Goal: Task Accomplishment & Management: Complete application form

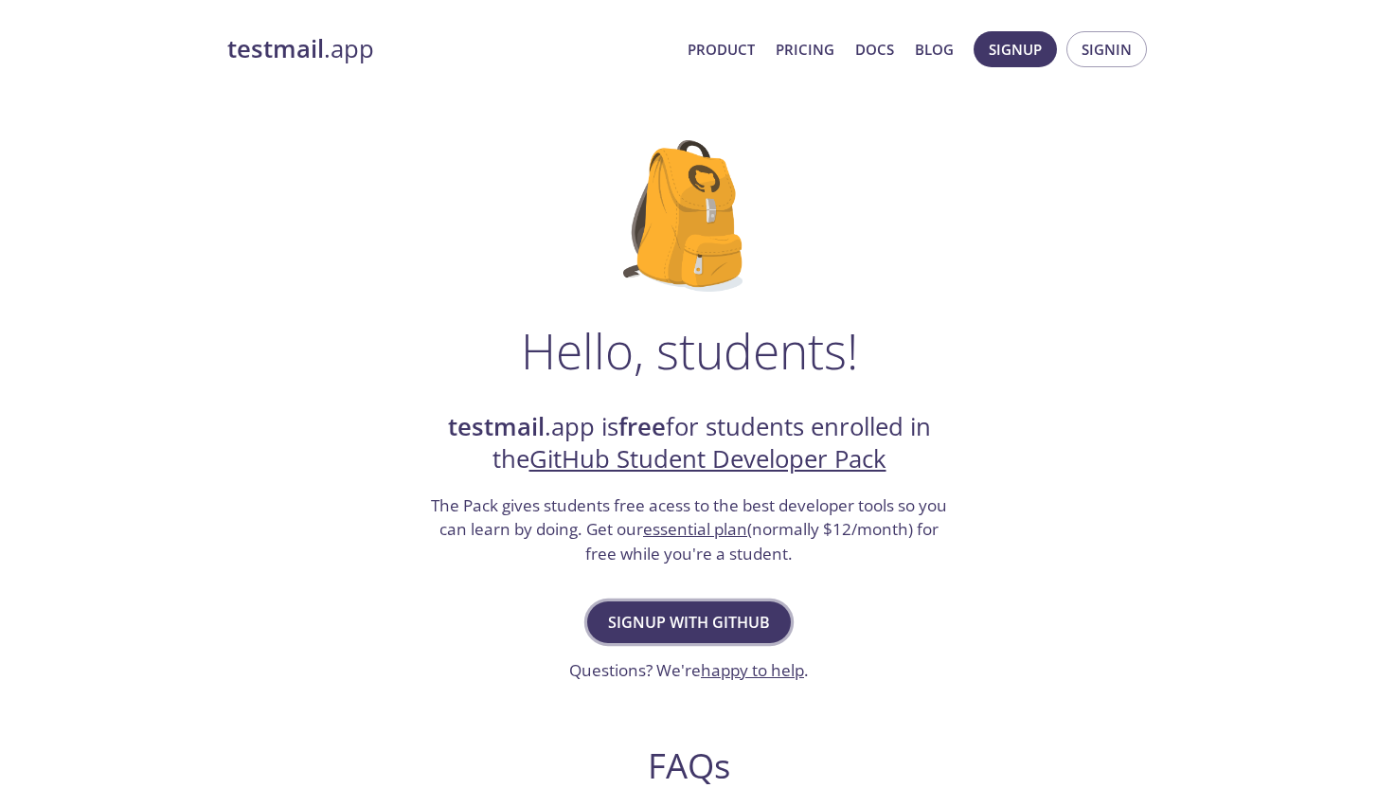
click at [683, 622] on span "Signup with GitHub" at bounding box center [689, 622] width 162 height 27
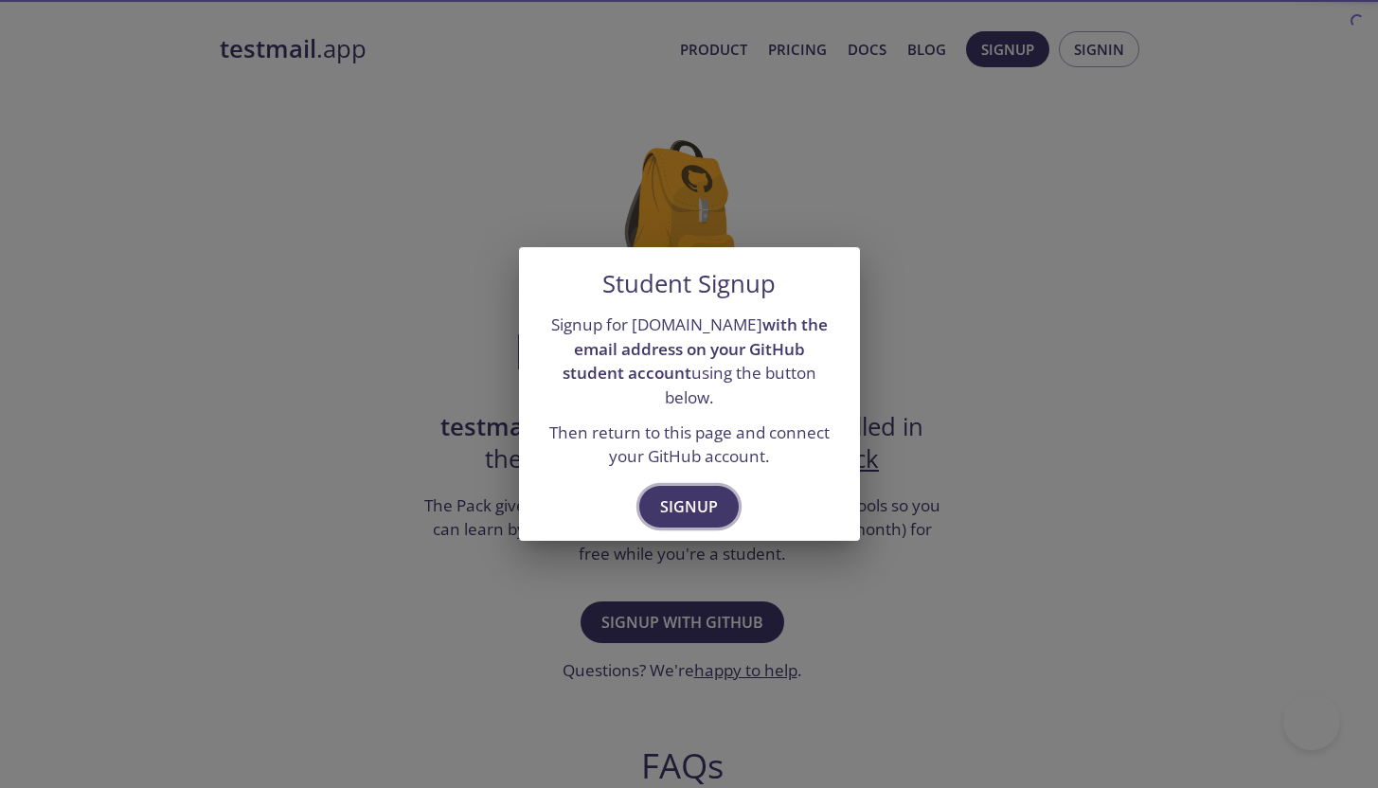
click at [686, 513] on button "Signup" at bounding box center [688, 507] width 99 height 42
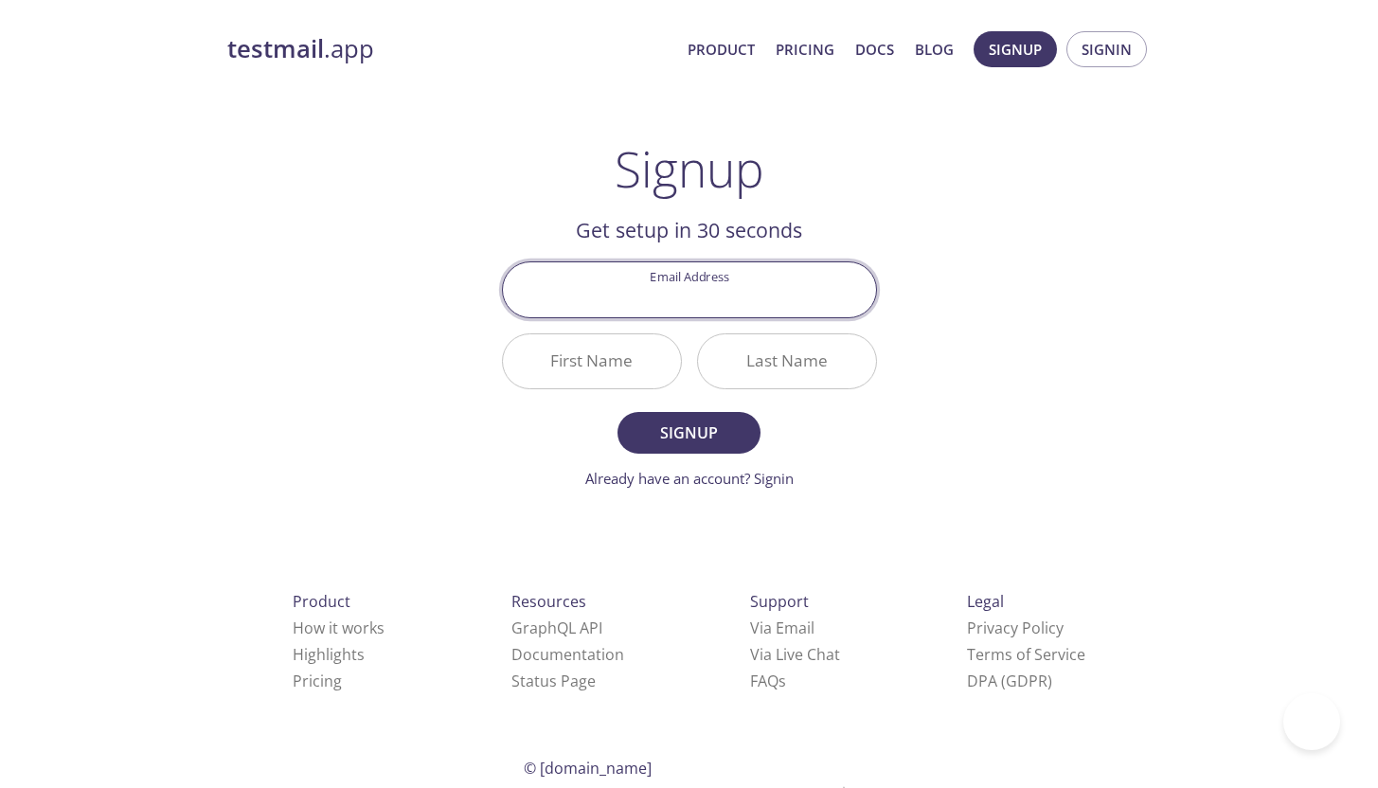
click at [684, 297] on input "Email Address" at bounding box center [689, 289] width 373 height 54
type input "[EMAIL_ADDRESS][DOMAIN_NAME]"
click at [666, 352] on input "First Name" at bounding box center [592, 361] width 178 height 54
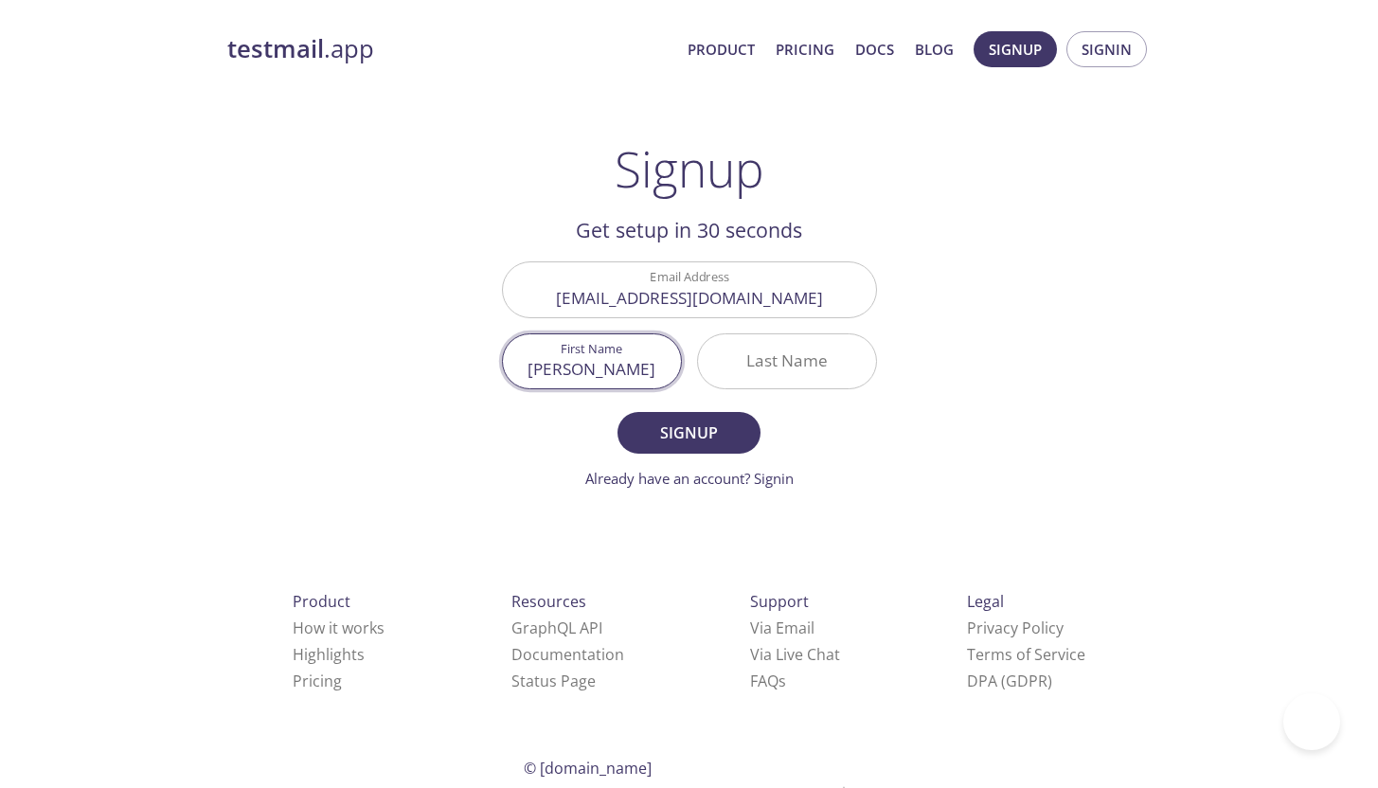
click at [817, 344] on input "Last Name" at bounding box center [787, 361] width 178 height 54
click at [670, 331] on div "First Name Ahmet" at bounding box center [591, 361] width 195 height 71
click at [790, 389] on div "Last Name" at bounding box center [787, 361] width 195 height 71
click at [569, 351] on input "Ahmet" at bounding box center [592, 361] width 178 height 54
click at [593, 351] on input "Ahmet" at bounding box center [592, 361] width 178 height 54
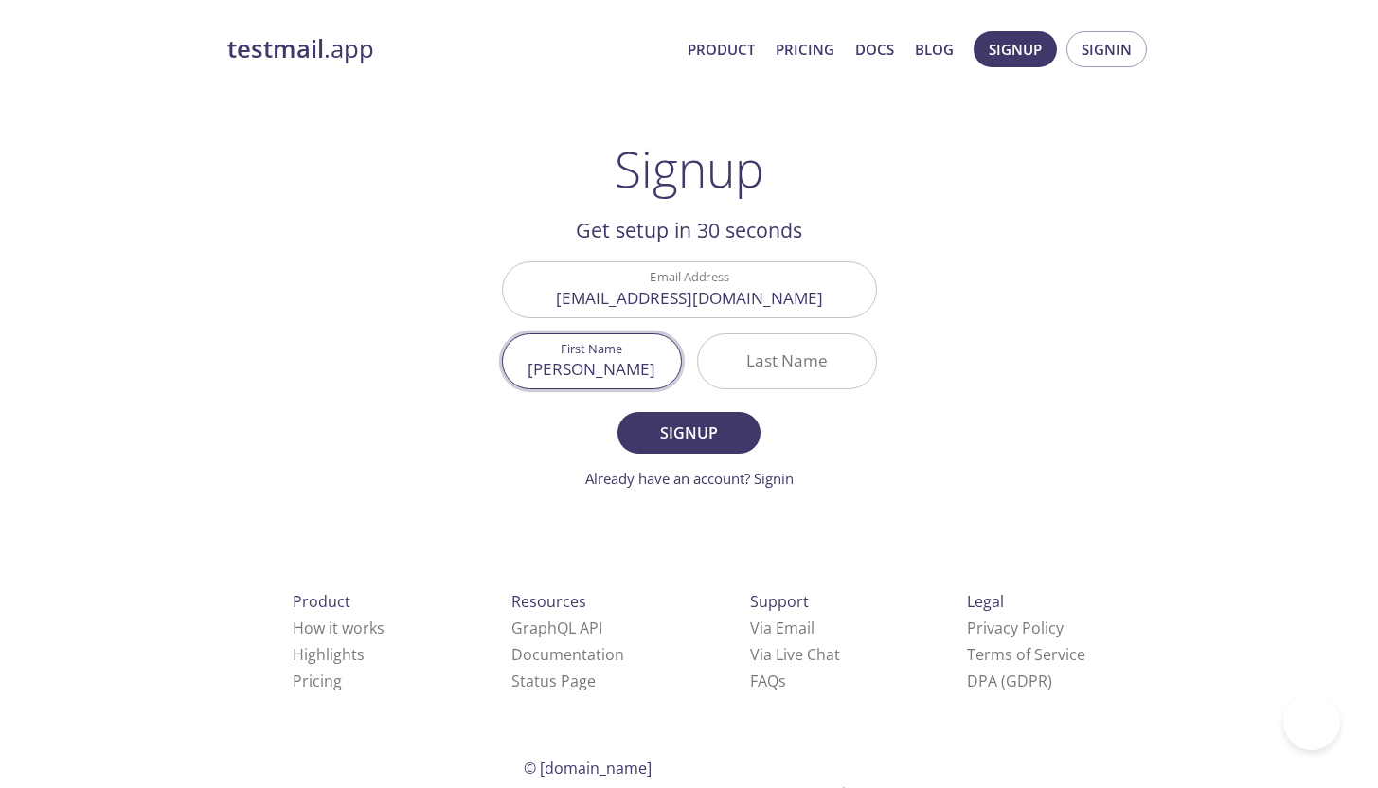
click at [593, 351] on input "Ahmet" at bounding box center [592, 361] width 178 height 54
type input "Kagan"
click at [734, 371] on input "Last Name" at bounding box center [787, 361] width 178 height 54
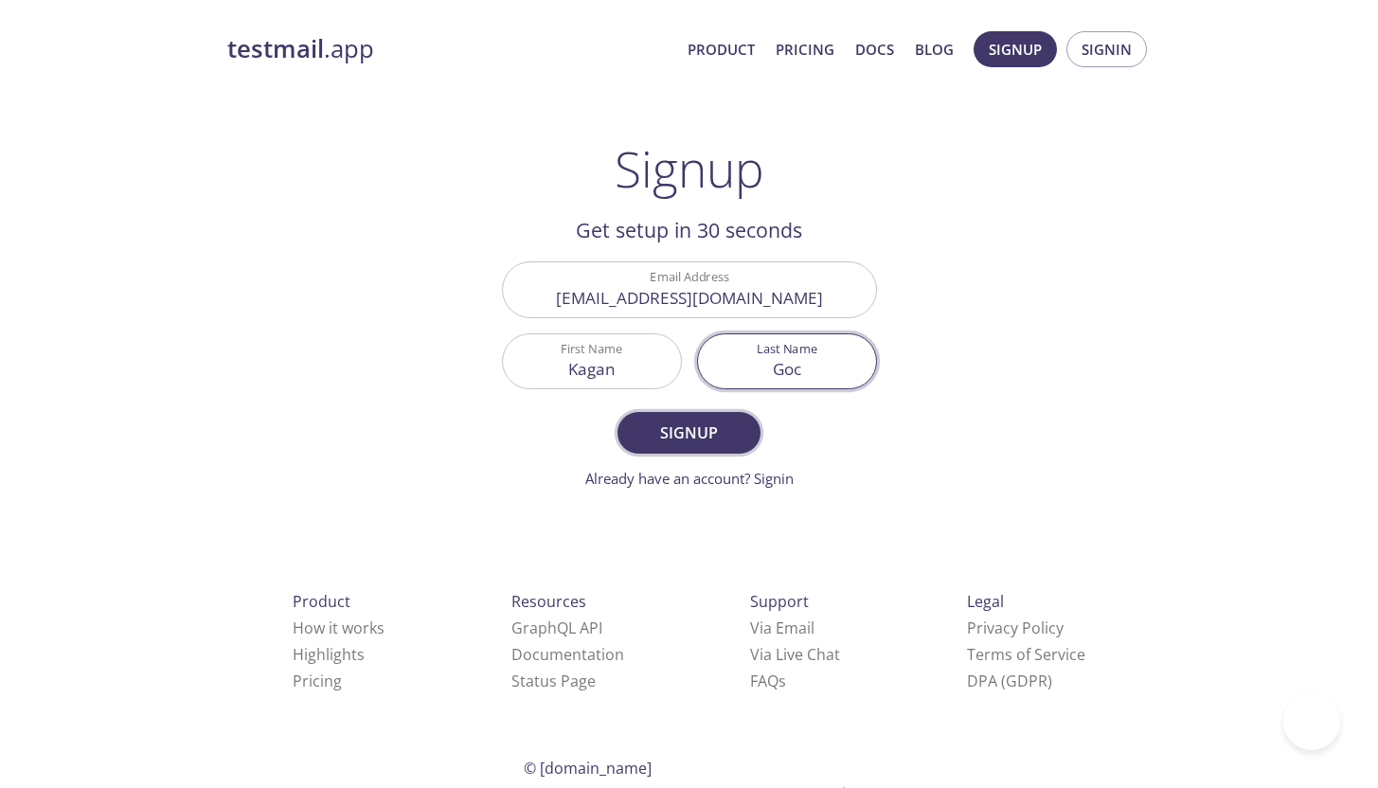
type input "Goc"
click at [715, 421] on span "Signup" at bounding box center [688, 433] width 100 height 27
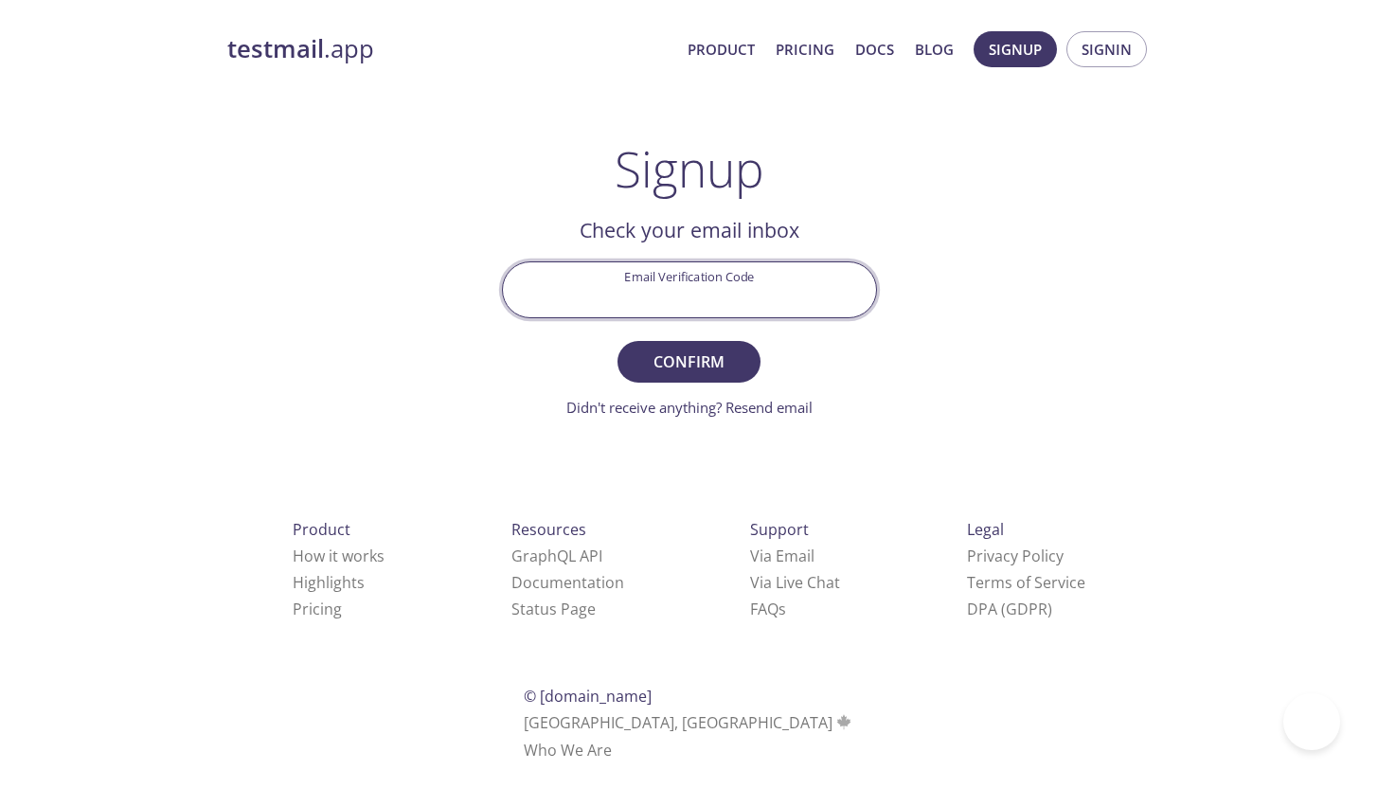
click at [782, 283] on input "Email Verification Code" at bounding box center [689, 289] width 373 height 54
paste input "T259ARK"
type input "T259ARK"
click at [681, 357] on span "Confirm" at bounding box center [688, 362] width 100 height 27
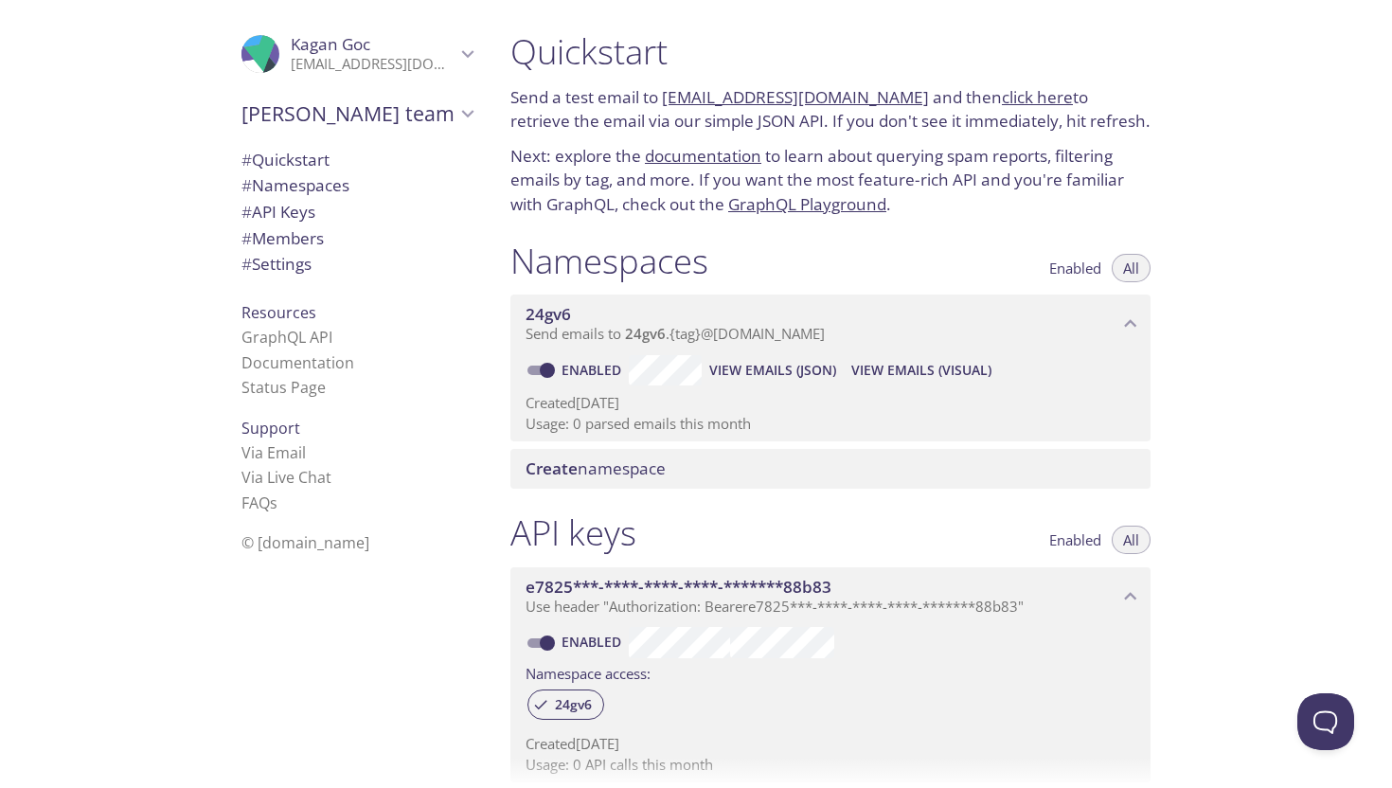
click at [766, 476] on span "Create namespace" at bounding box center [835, 468] width 618 height 21
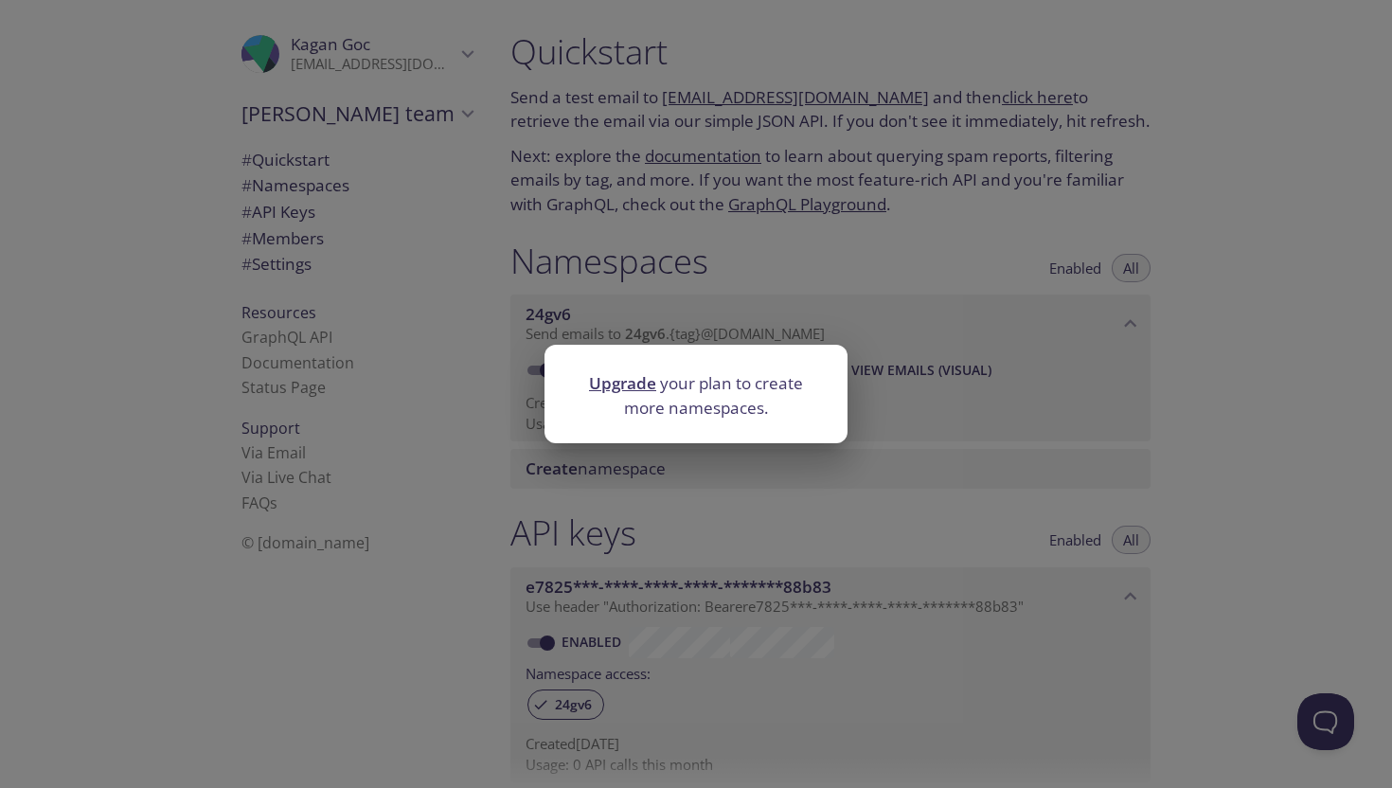
click at [766, 478] on div "Upgrade your plan to create more namespaces." at bounding box center [696, 394] width 1392 height 788
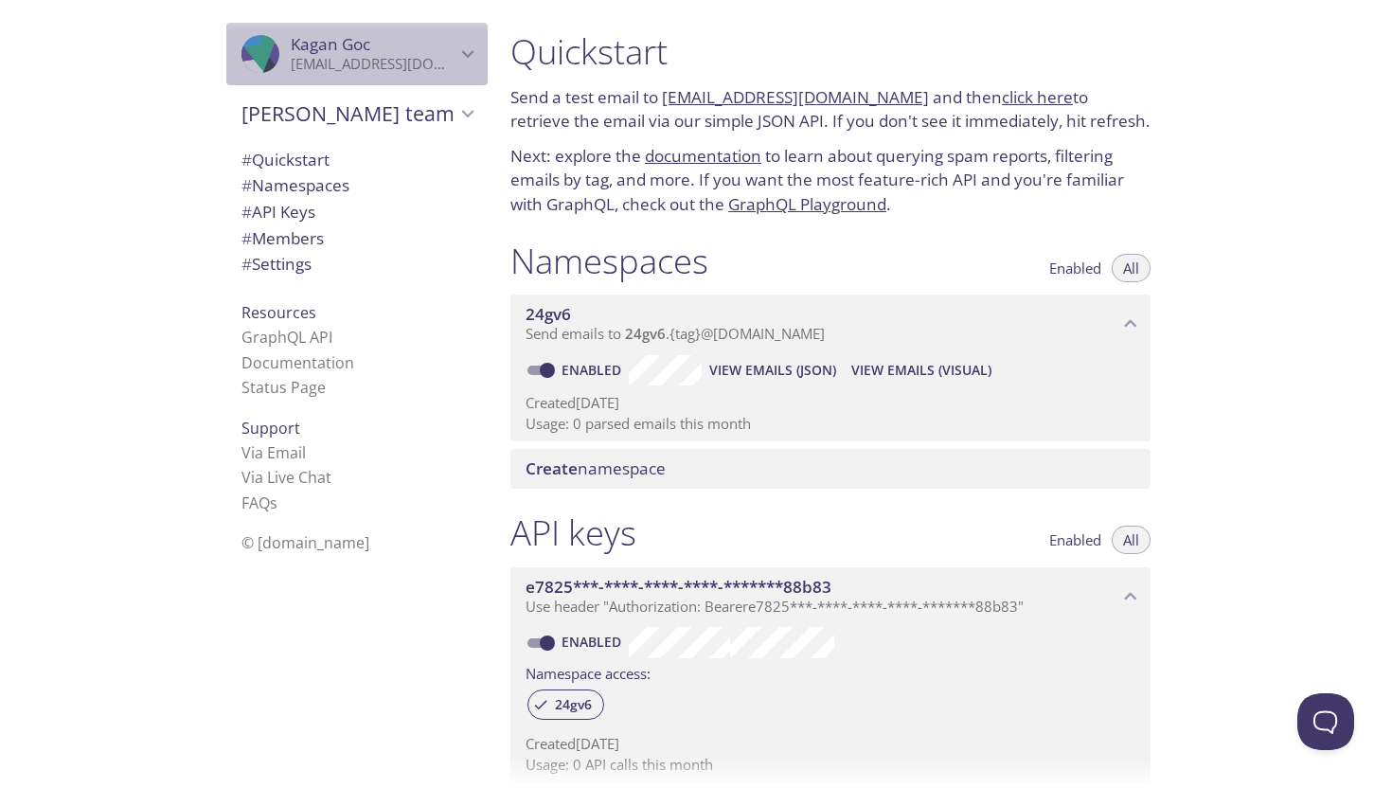
click at [456, 58] on icon "Kagan Goc" at bounding box center [468, 54] width 25 height 25
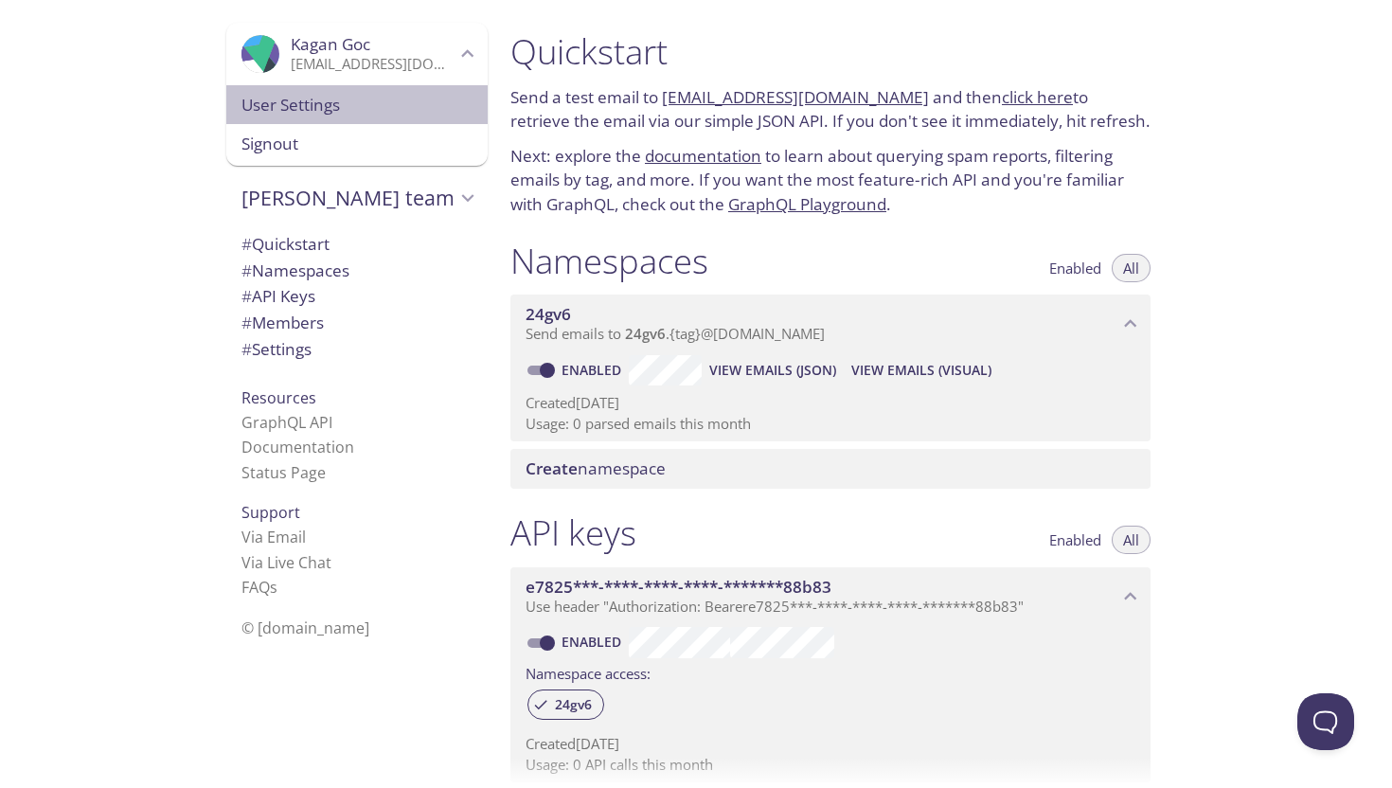
click at [362, 104] on span "User Settings" at bounding box center [357, 105] width 231 height 25
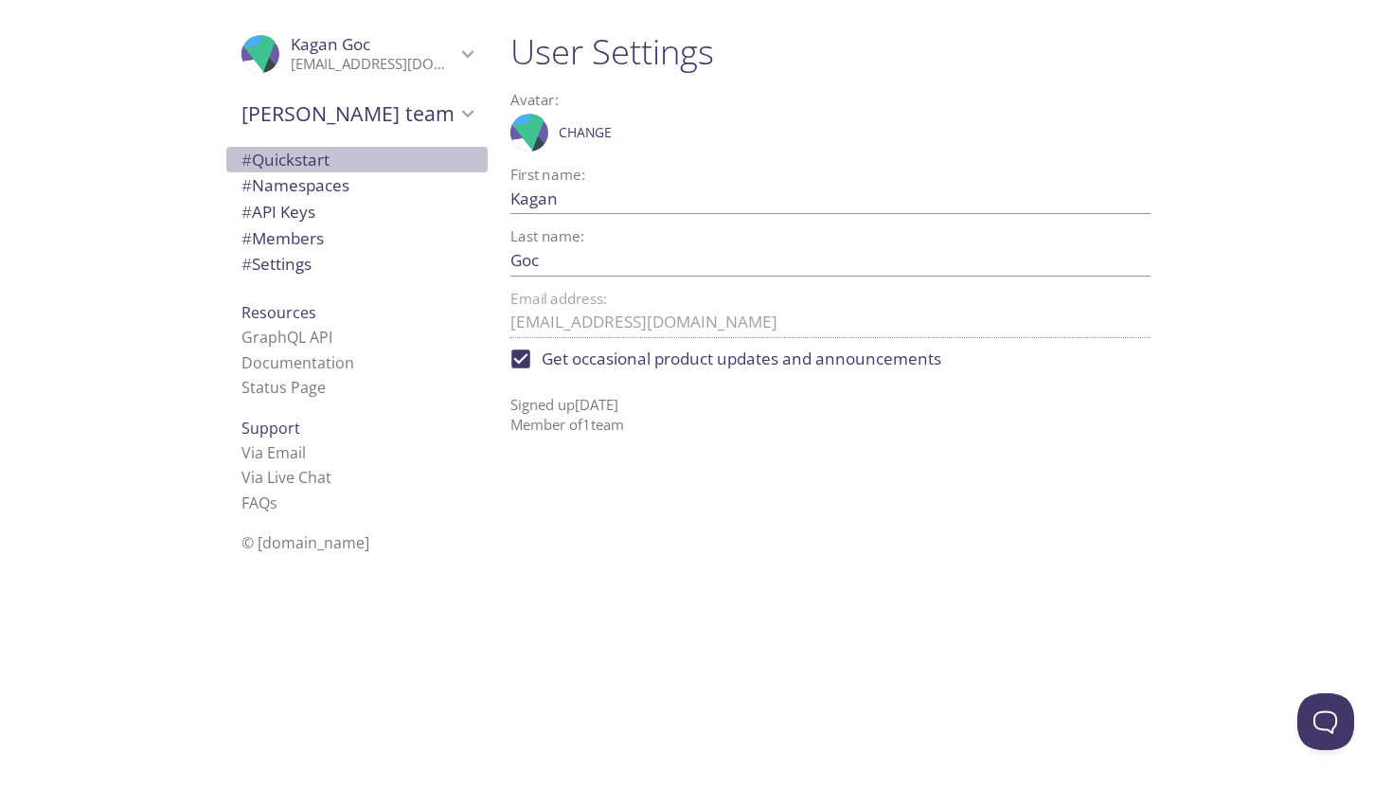
click at [393, 152] on span "# Quickstart" at bounding box center [357, 160] width 231 height 25
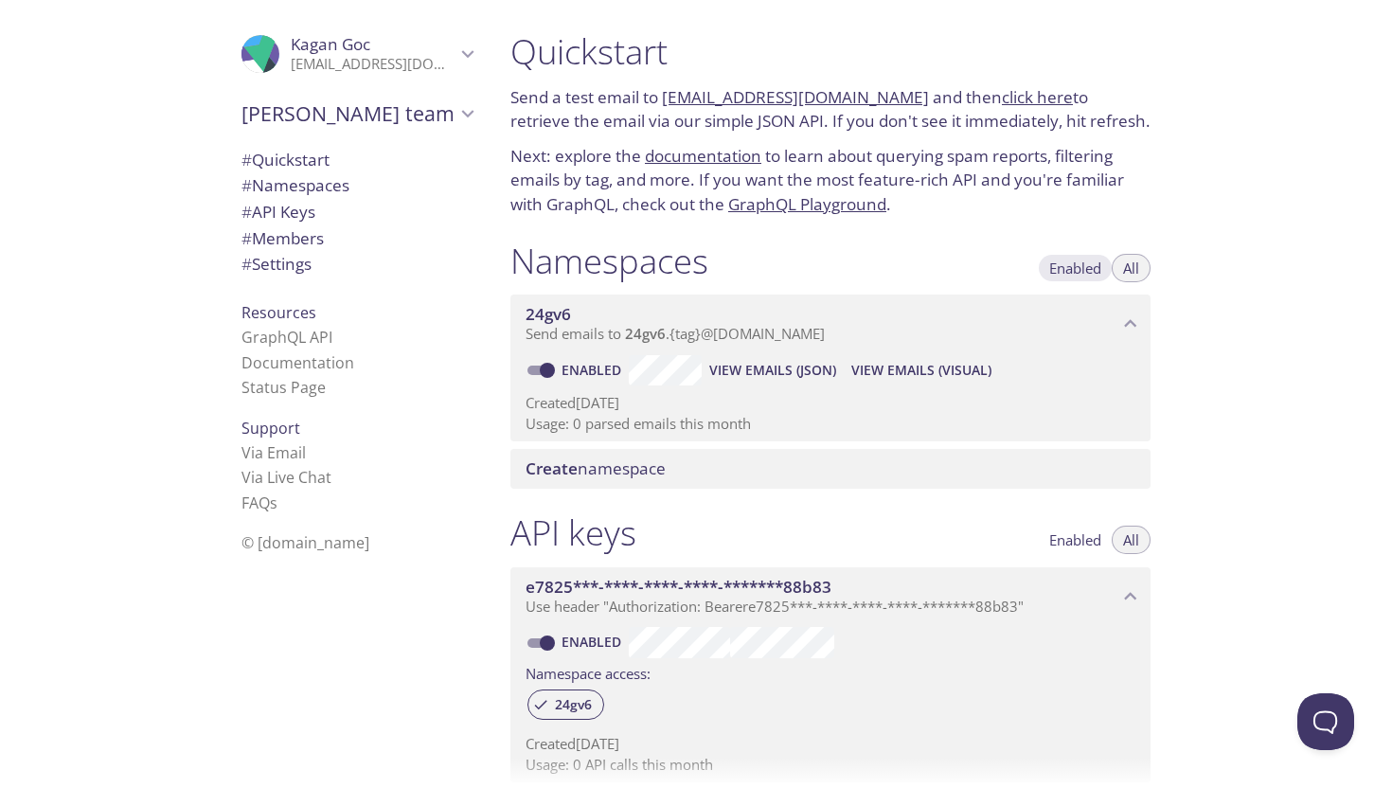
click at [1067, 268] on span "Enabled" at bounding box center [1075, 268] width 52 height 0
click at [1128, 268] on span "All" at bounding box center [1131, 268] width 16 height 0
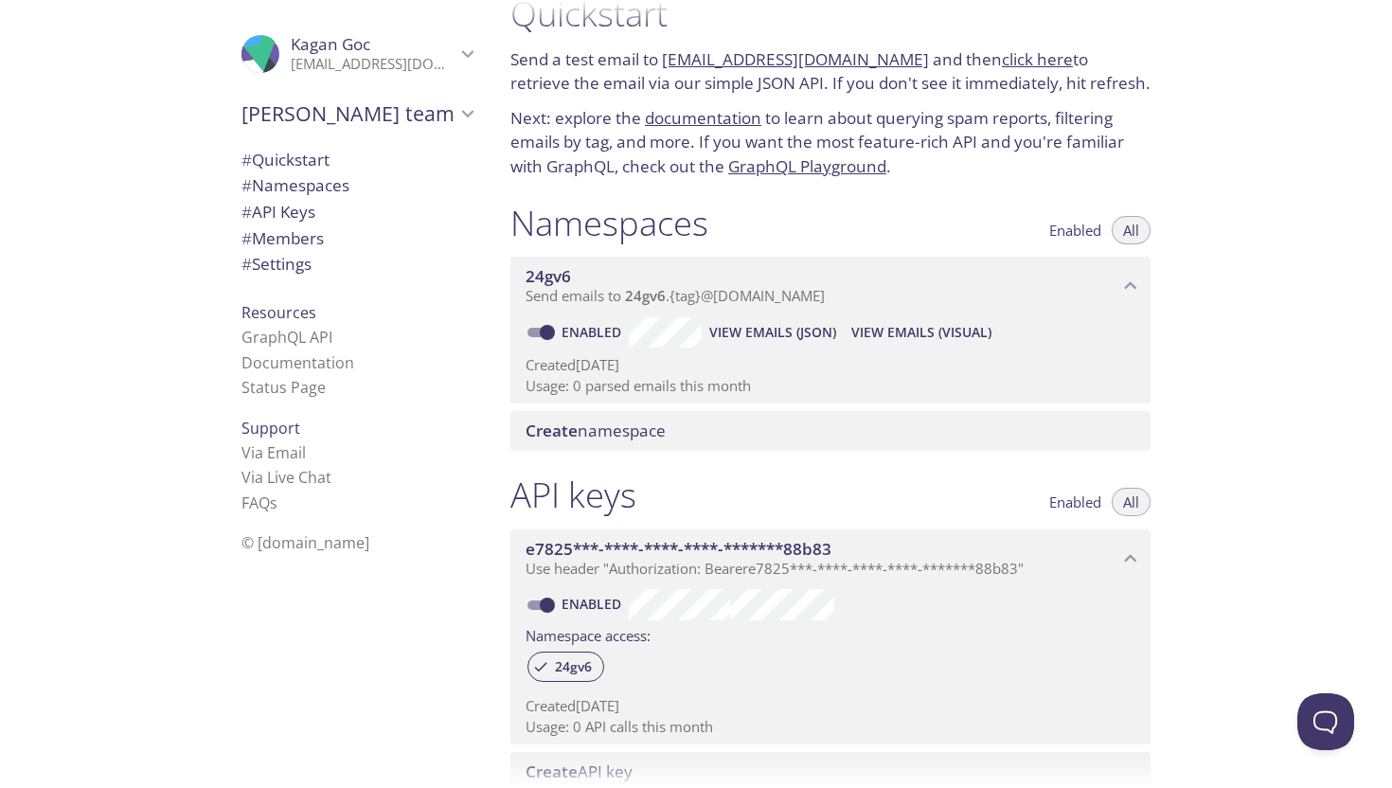
scroll to position [43, 0]
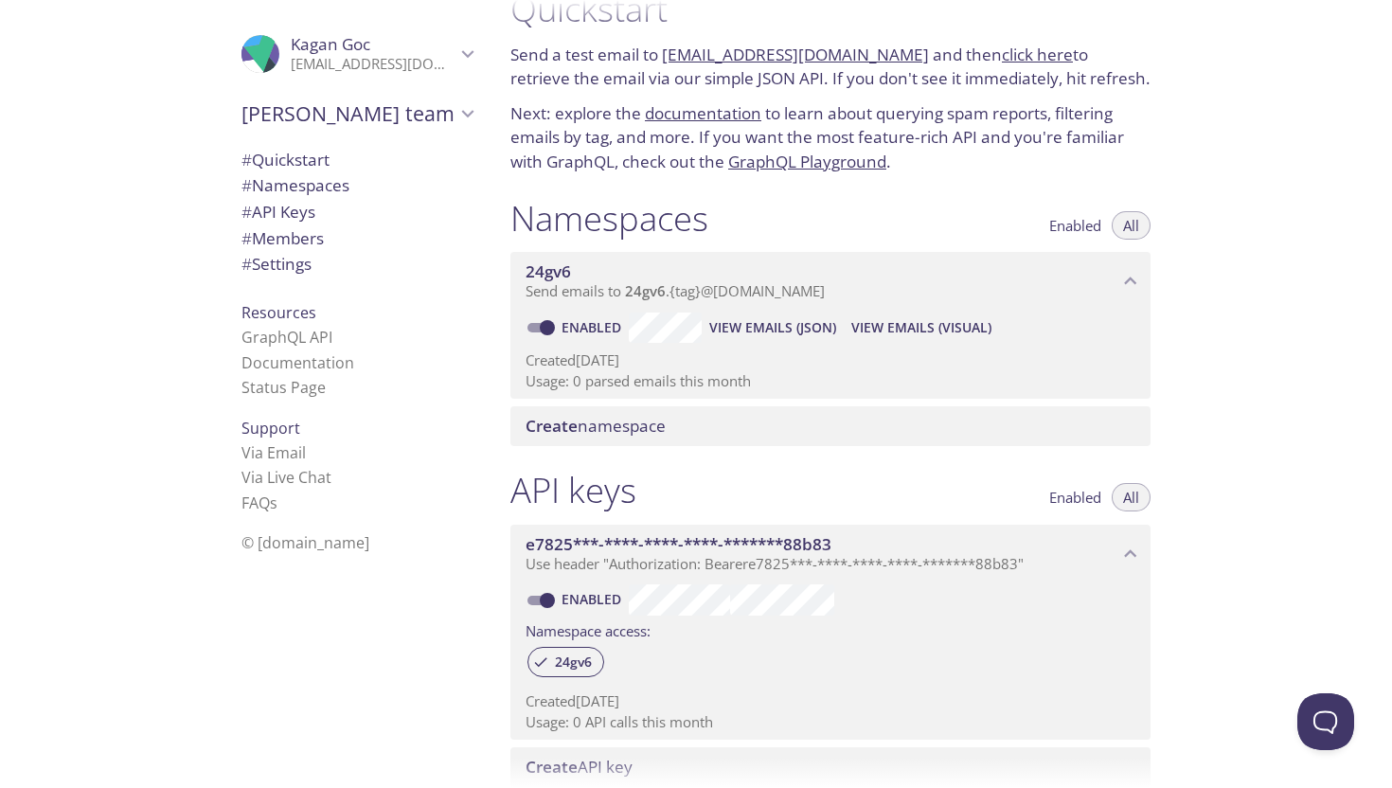
click at [760, 332] on span "View Emails (JSON)" at bounding box center [772, 327] width 127 height 23
click at [948, 332] on span "View Emails (Visual)" at bounding box center [922, 327] width 140 height 23
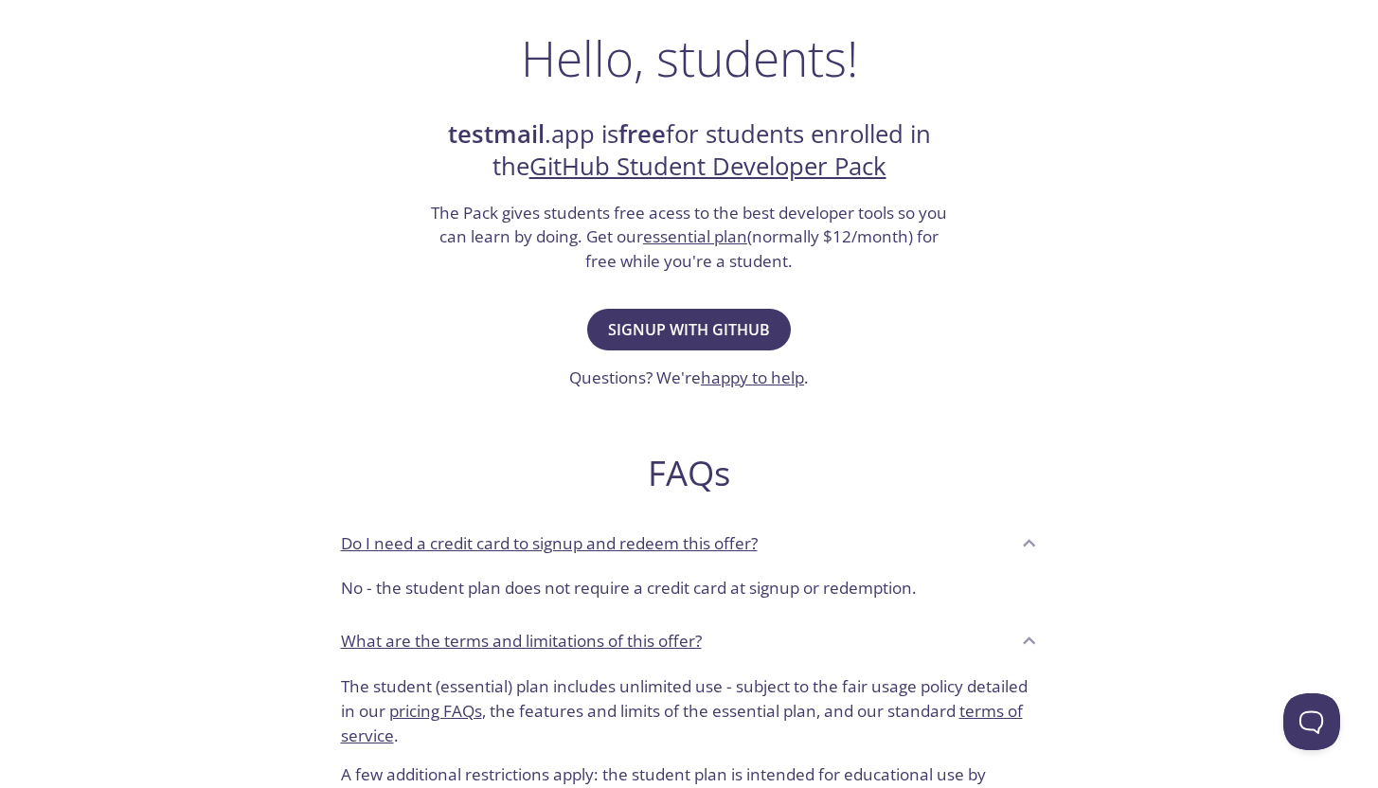
scroll to position [294, 0]
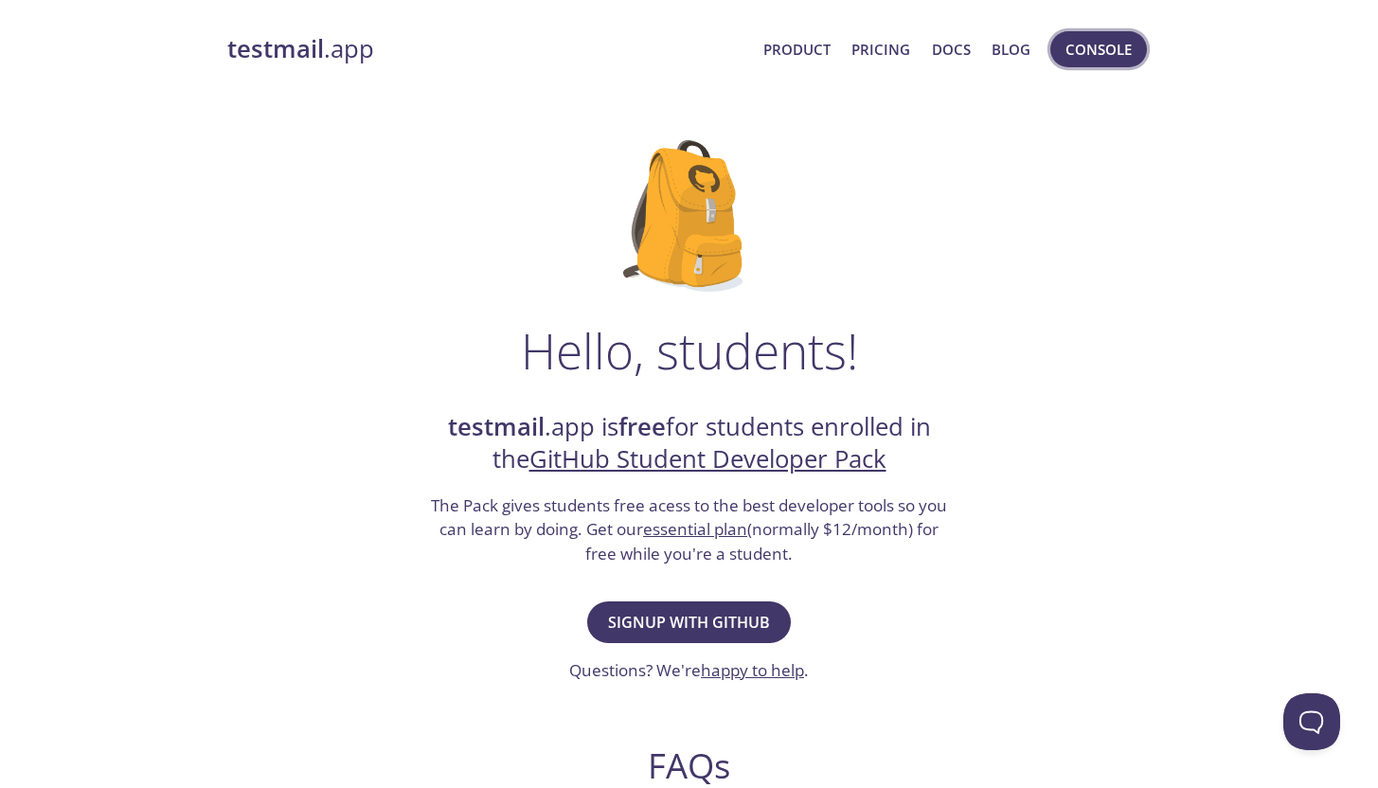
click at [1110, 47] on span "Console" at bounding box center [1099, 49] width 66 height 25
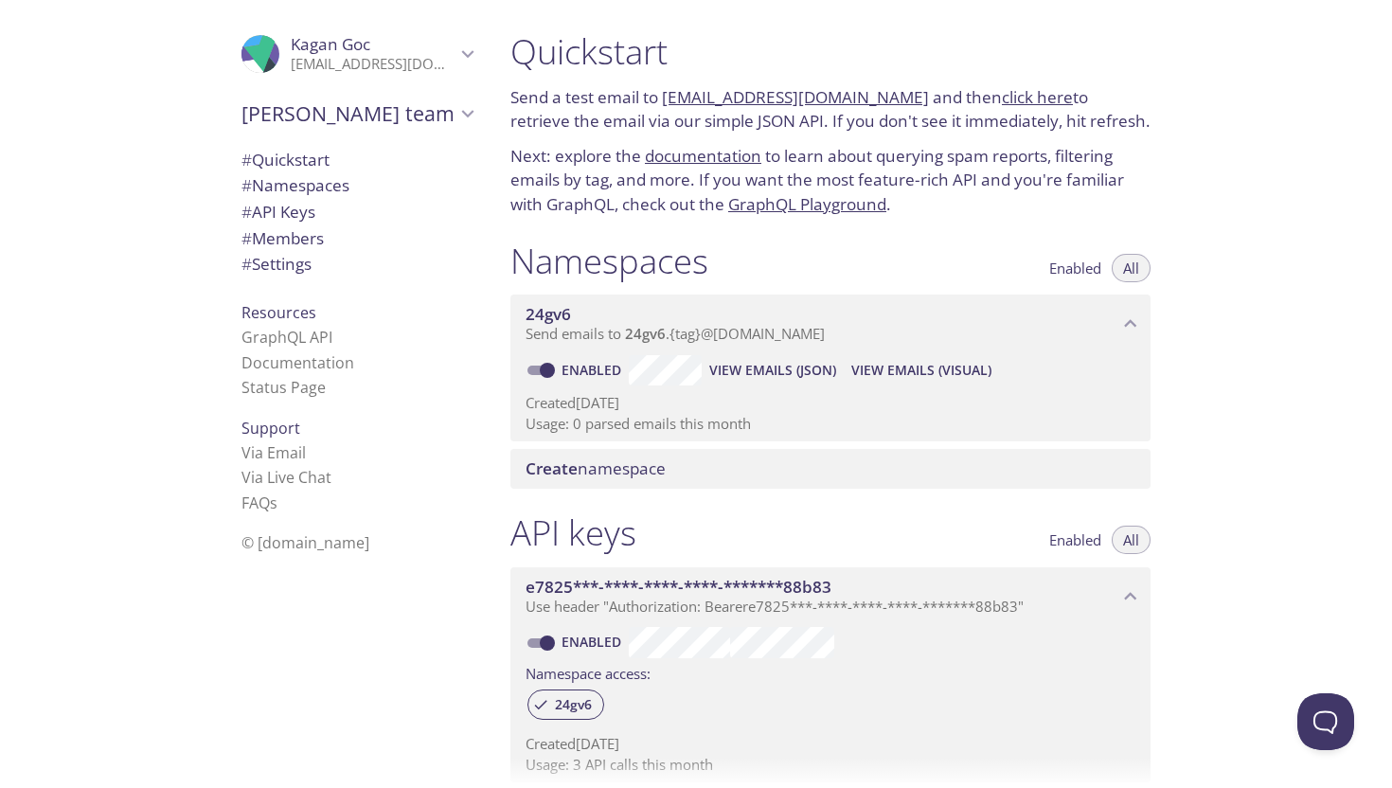
click at [1131, 310] on div "24gv6 Send emails to 24gv6 . {tag} @[DOMAIN_NAME]" at bounding box center [831, 324] width 640 height 59
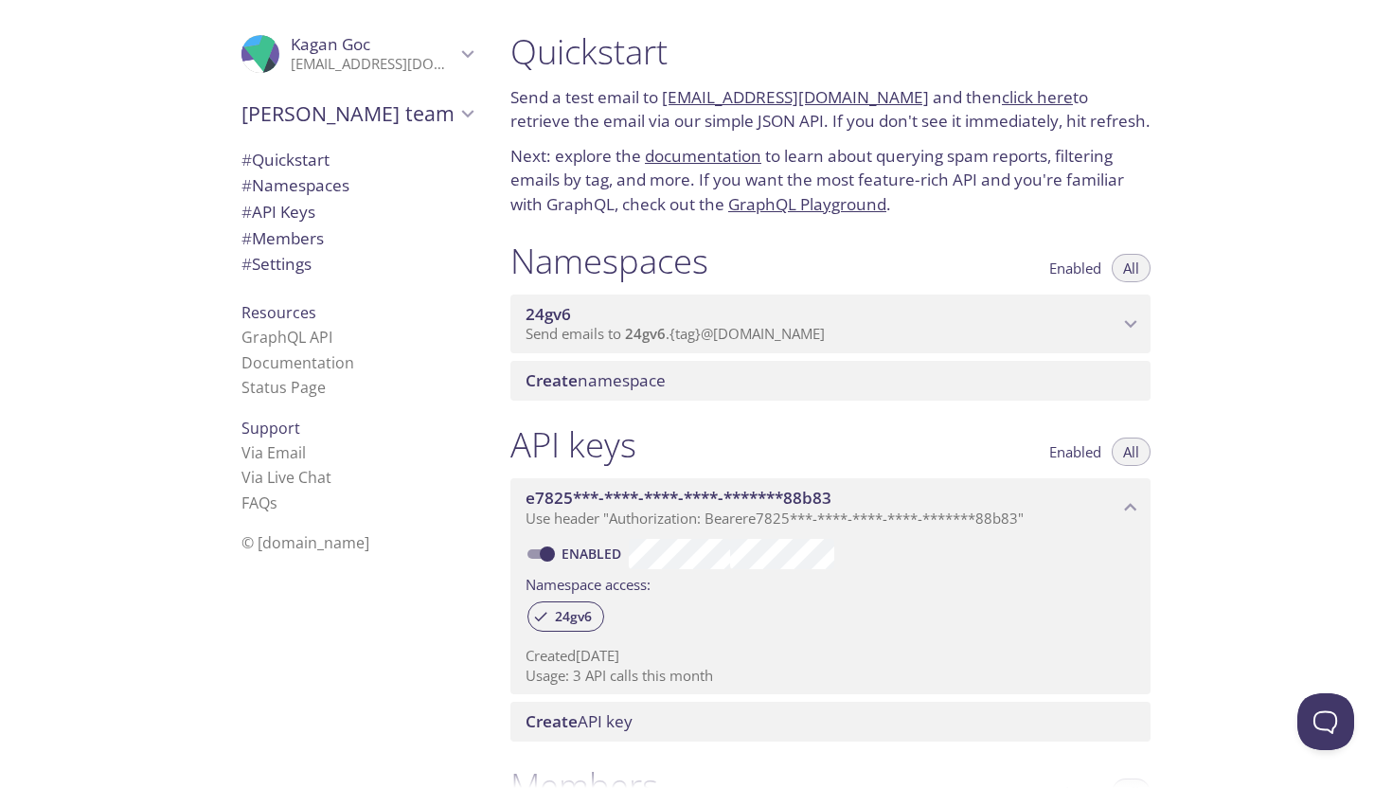
click at [1124, 314] on icon "24gv6 namespace" at bounding box center [1131, 324] width 25 height 25
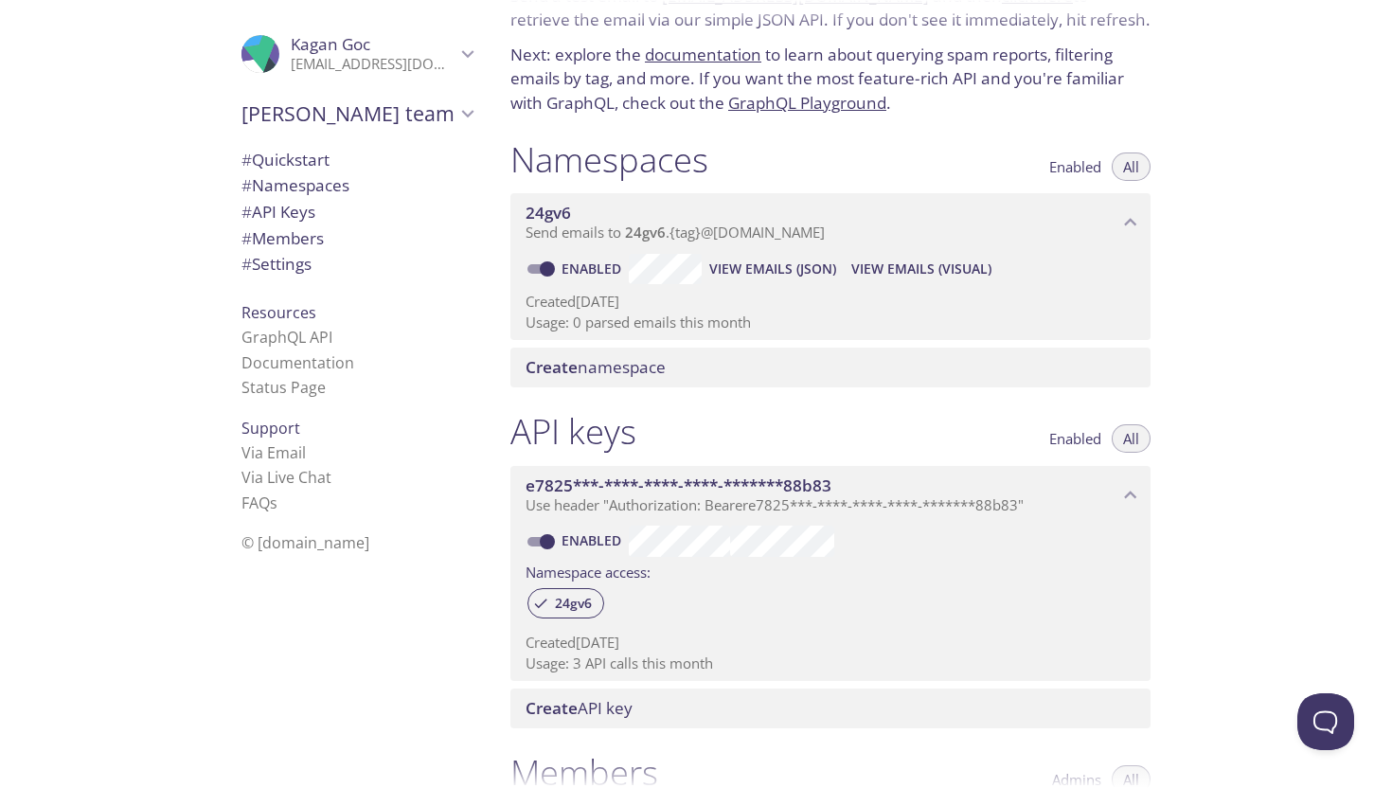
scroll to position [105, 0]
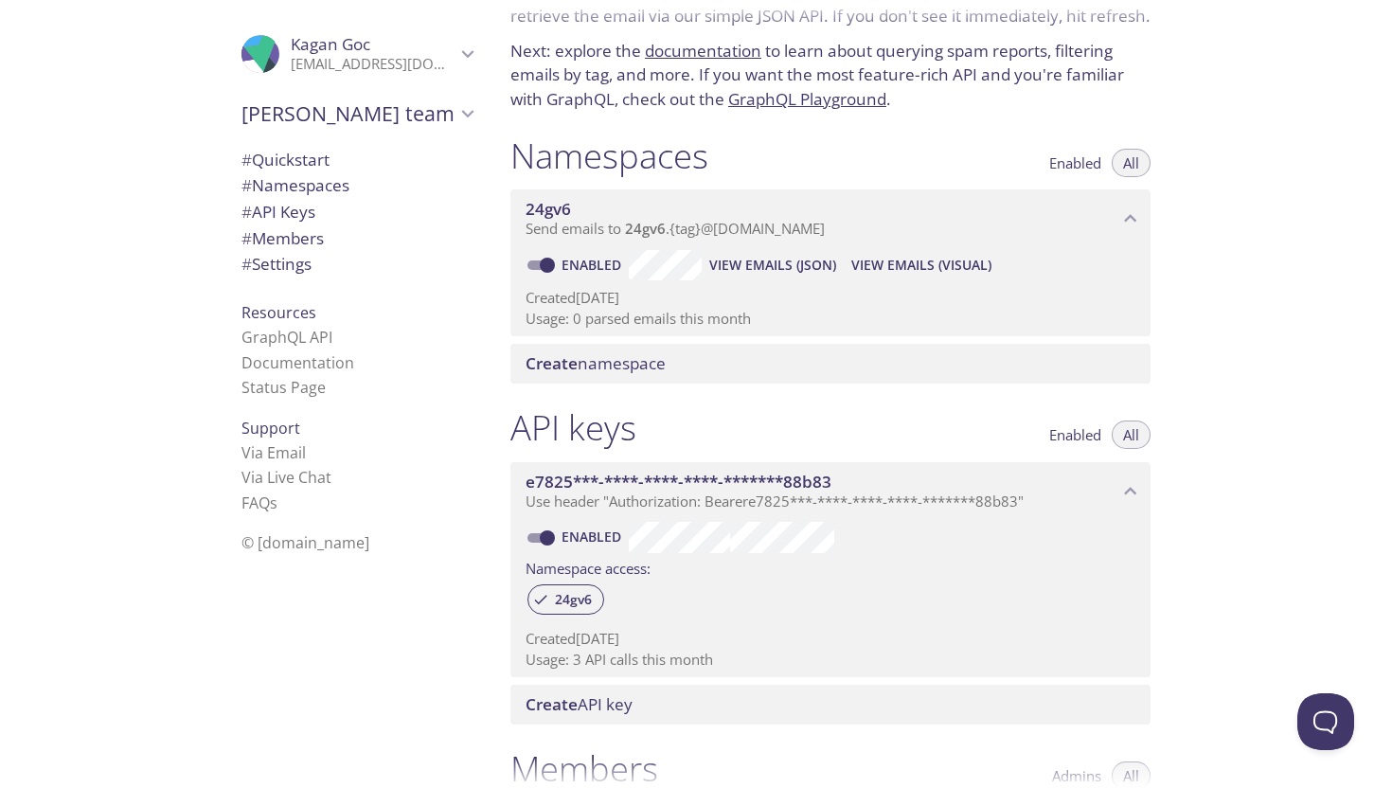
click at [651, 232] on span "24gv6" at bounding box center [645, 228] width 41 height 19
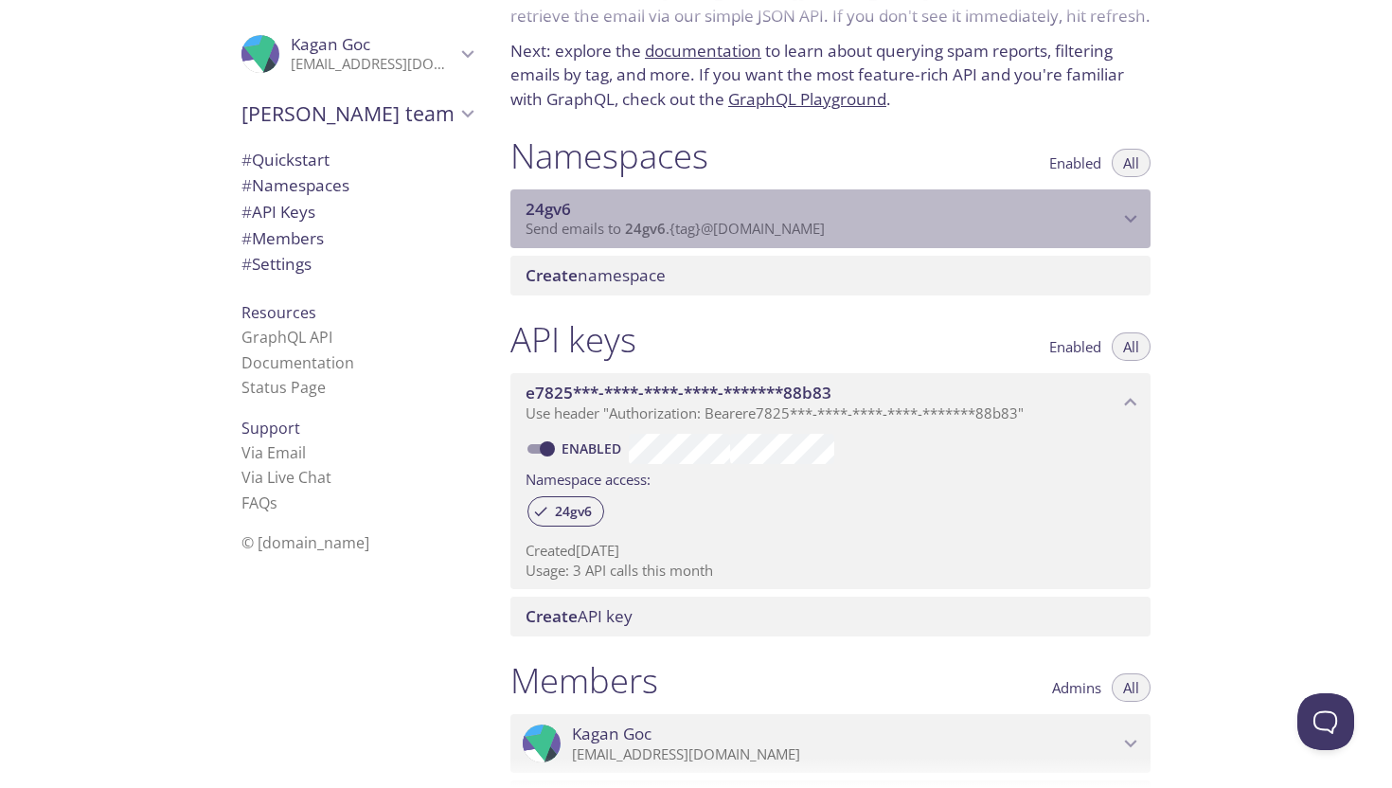
click at [651, 232] on span "24gv6" at bounding box center [645, 228] width 41 height 19
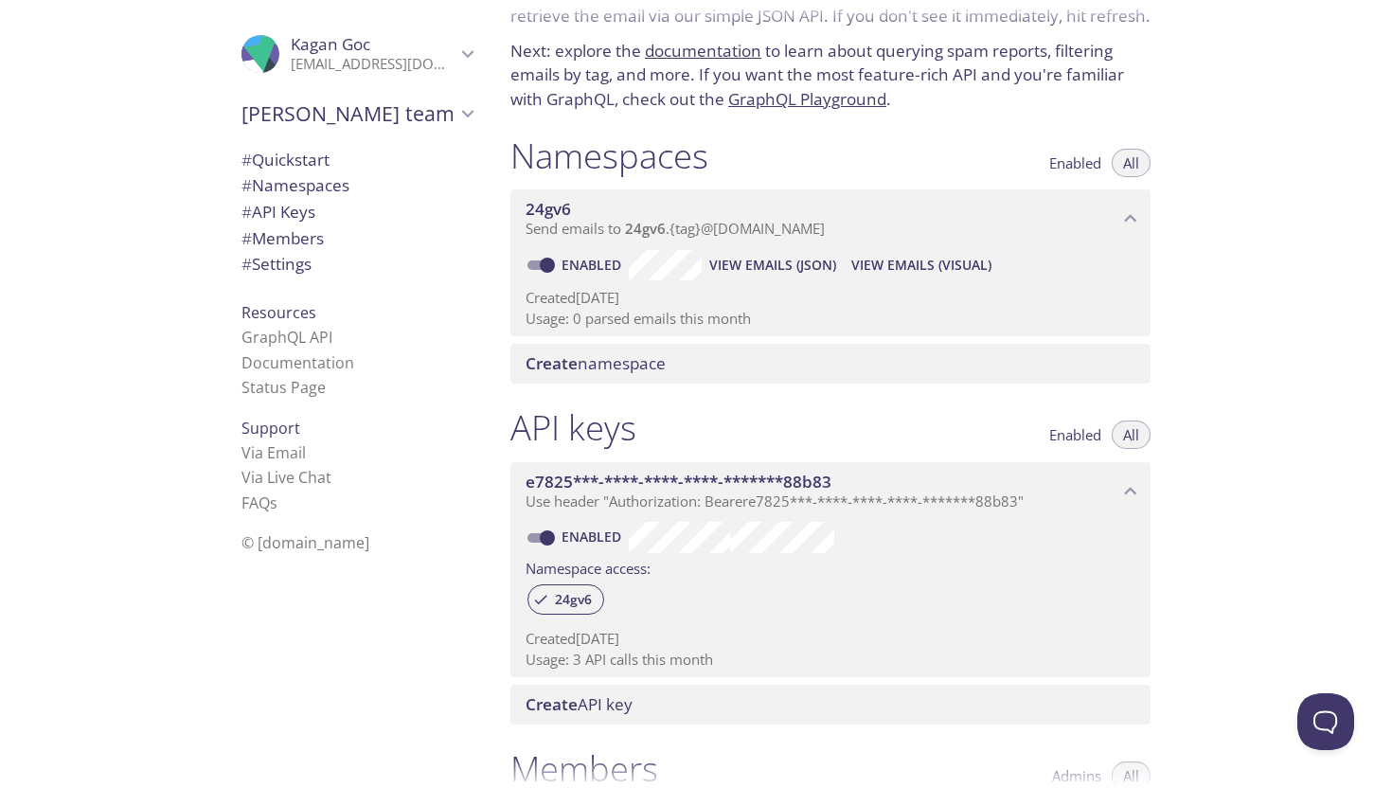
drag, startPoint x: 626, startPoint y: 229, endPoint x: 463, endPoint y: 379, distance: 221.2
click at [462, 379] on div ".cls-1 { fill: #6d5ca8; } .cls-2 { fill: #3fc191; } .cls-3 { fill: #3b4752; } .…" at bounding box center [696, 394] width 1392 height 788
click at [548, 544] on input "Enabled" at bounding box center [547, 538] width 68 height 23
checkbox input "false"
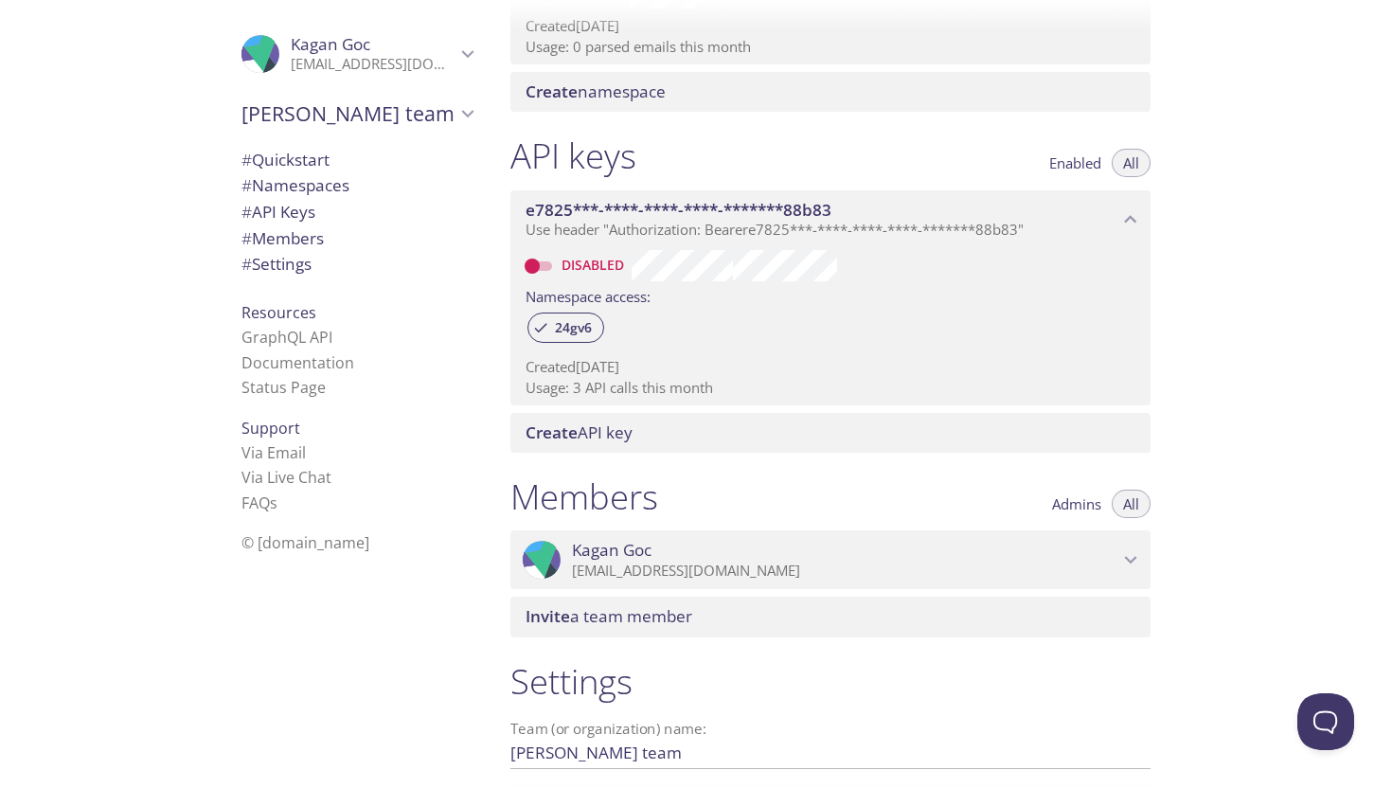
scroll to position [559, 0]
